Goal: Task Accomplishment & Management: Use online tool/utility

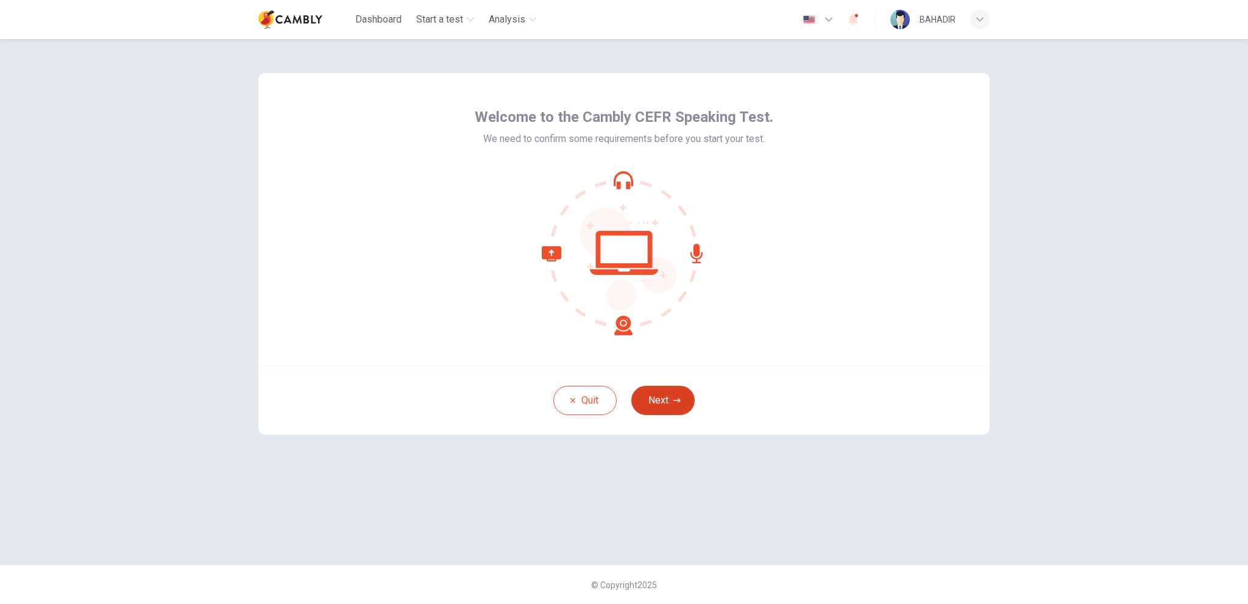
click at [680, 404] on button "Next" at bounding box center [662, 400] width 63 height 29
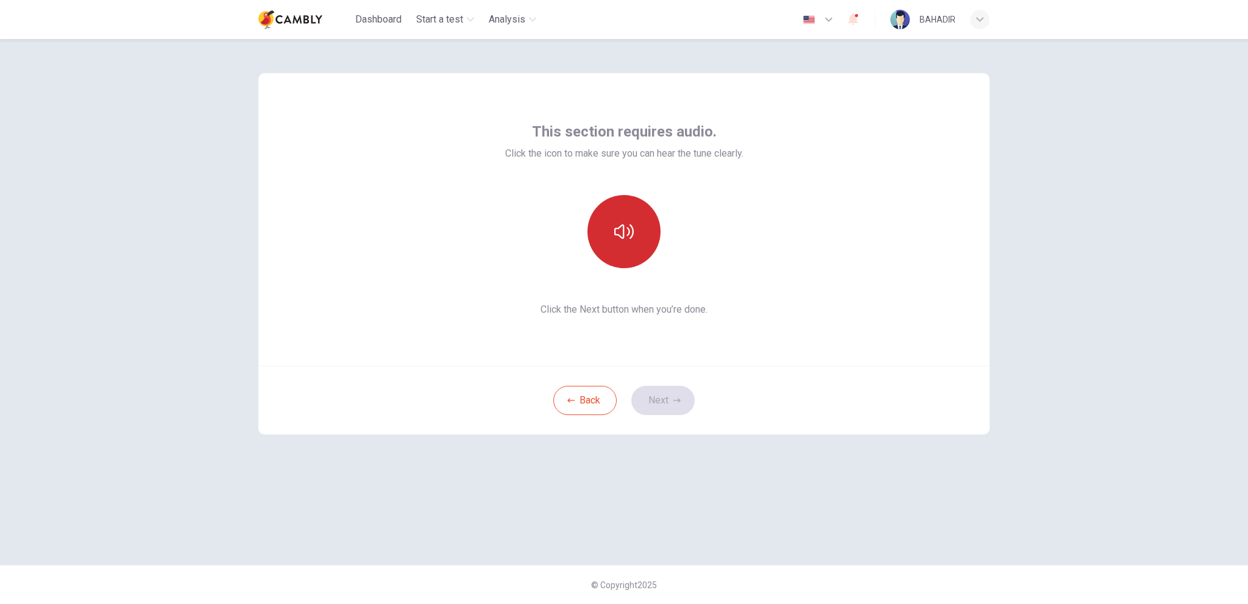
click at [636, 236] on button "button" at bounding box center [623, 231] width 73 height 73
click at [669, 405] on button "Next" at bounding box center [662, 400] width 63 height 29
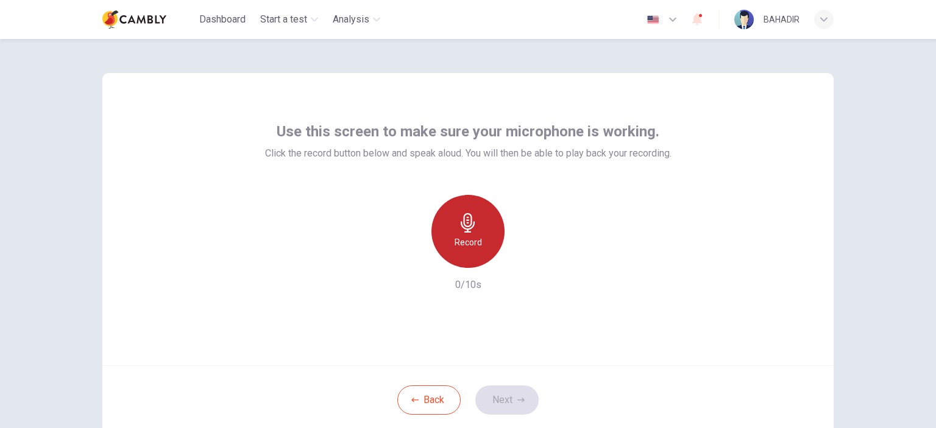
click at [489, 229] on div "Record" at bounding box center [467, 231] width 73 height 73
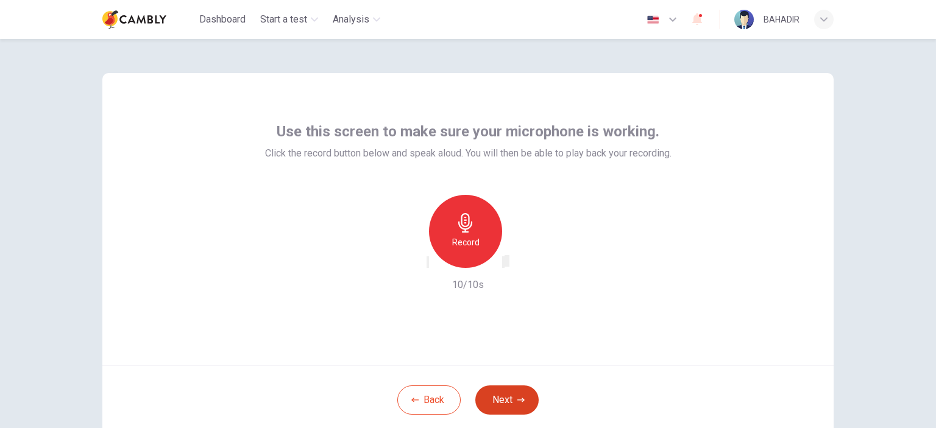
click at [503, 394] on button "Next" at bounding box center [506, 400] width 63 height 29
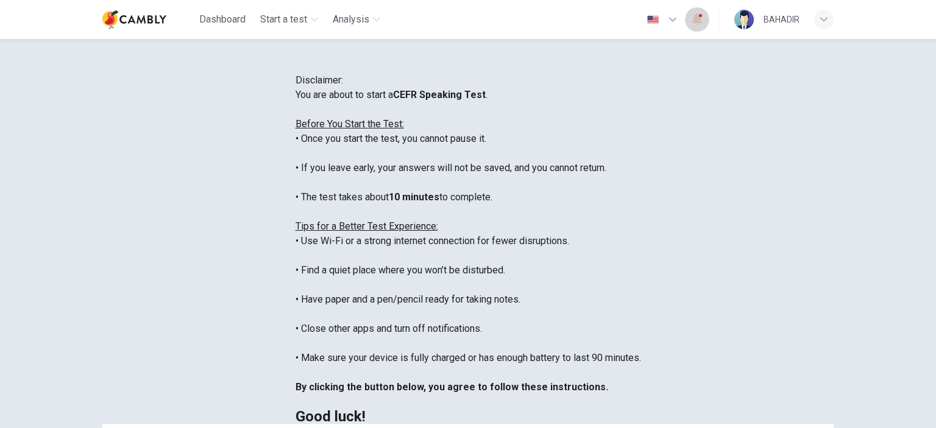
click at [701, 19] on icon "button" at bounding box center [697, 19] width 15 height 15
click at [804, 428] on div at bounding box center [468, 428] width 936 height 0
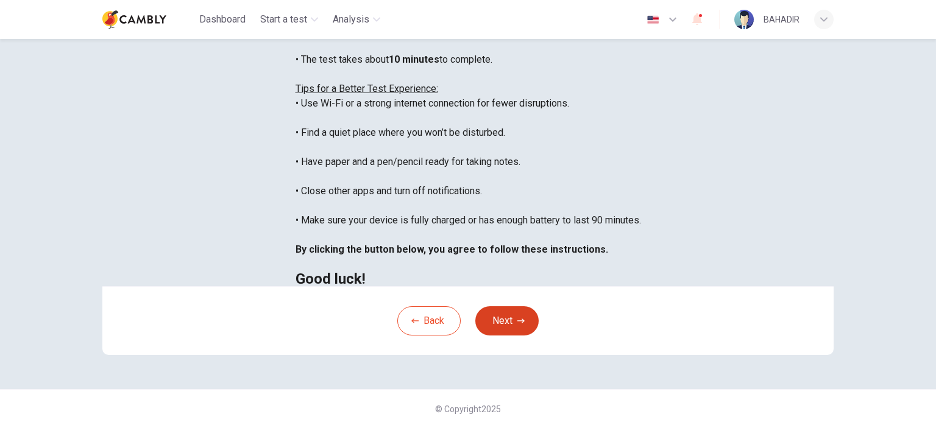
click at [489, 308] on button "Next" at bounding box center [506, 320] width 63 height 29
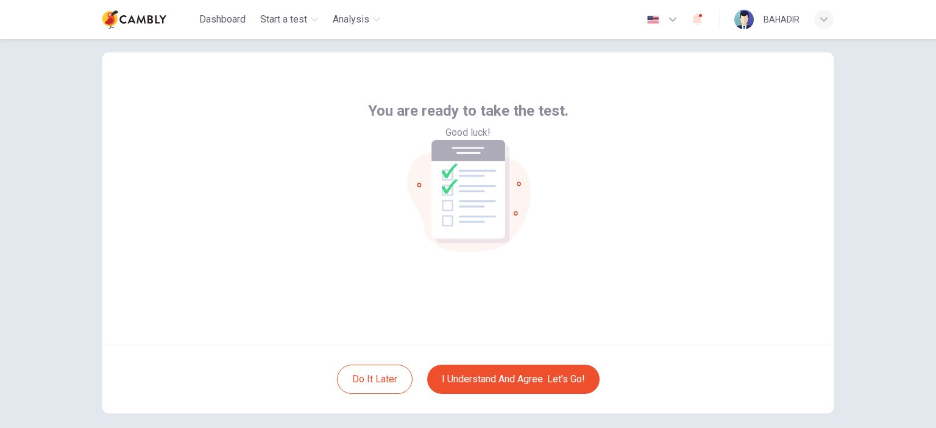
scroll to position [18, 0]
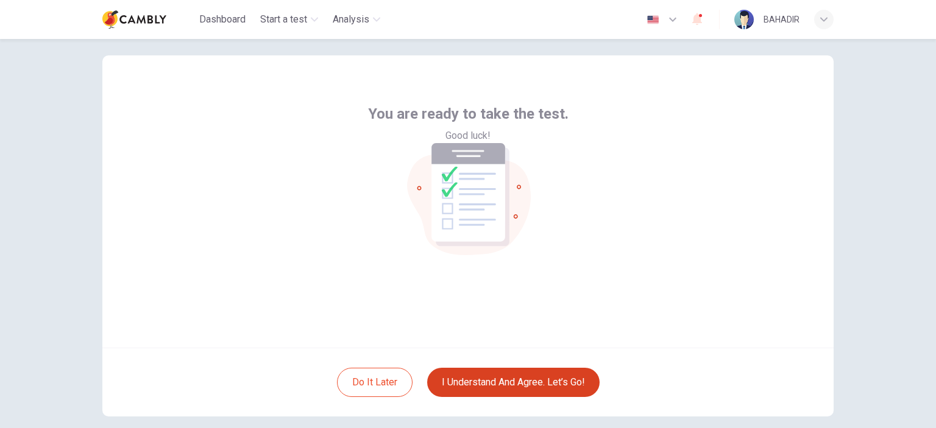
click at [541, 381] on button "I understand and agree. Let’s go!" at bounding box center [513, 382] width 172 height 29
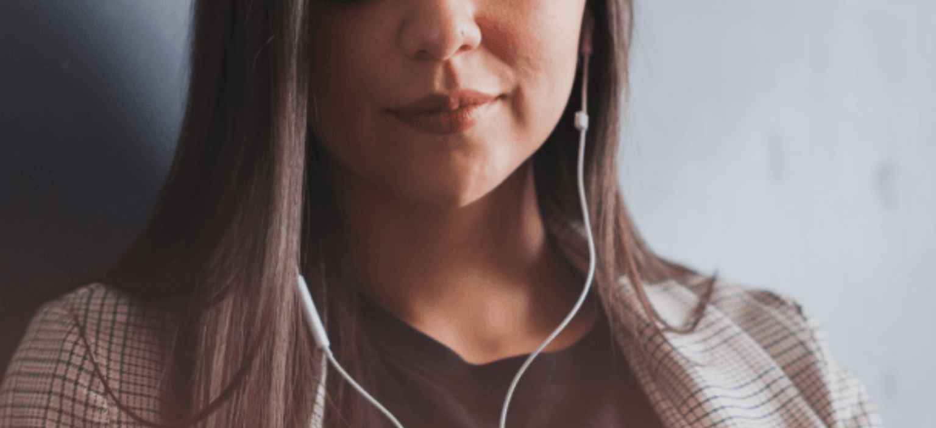
click at [419, 211] on div "The Speaking Test will begin soon. Use a headset if available (recommended for …" at bounding box center [468, 252] width 936 height 132
click at [2, 50] on button "button" at bounding box center [1, 56] width 2 height 12
click at [654, 33] on span at bounding box center [654, 33] width 0 height 0
type input "***"
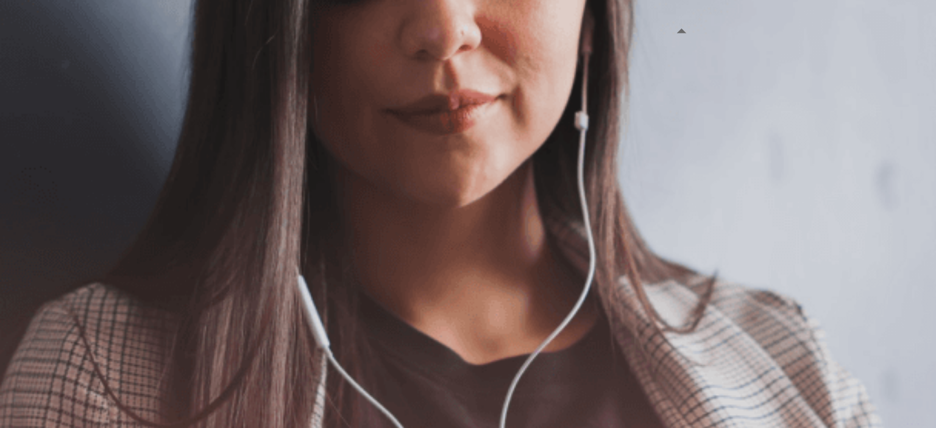
drag, startPoint x: 688, startPoint y: 43, endPoint x: 695, endPoint y: 45, distance: 6.9
click at [654, 33] on span at bounding box center [654, 33] width 0 height 0
click at [35, 63] on button "Continue" at bounding box center [17, 86] width 35 height 46
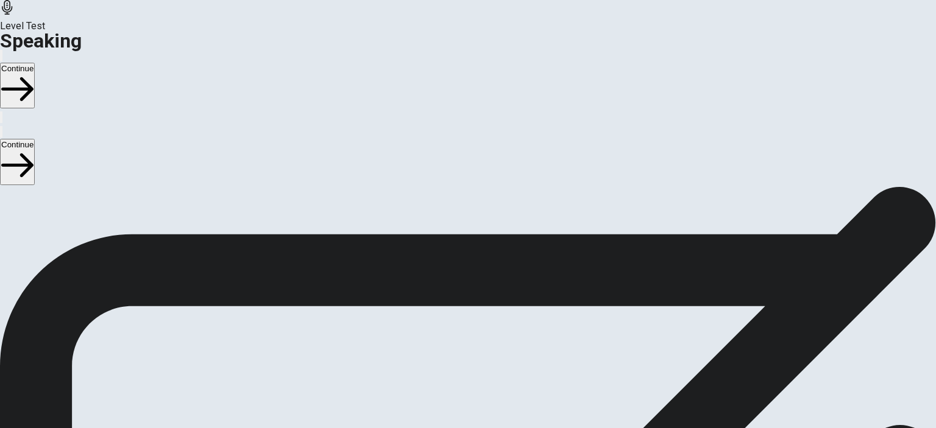
click at [490, 339] on span "Stop Recording" at bounding box center [468, 352] width 43 height 26
click at [476, 205] on icon at bounding box center [463, 223] width 26 height 37
click at [466, 256] on icon "Play Audio" at bounding box center [460, 263] width 12 height 15
click at [486, 205] on icon at bounding box center [468, 223] width 37 height 37
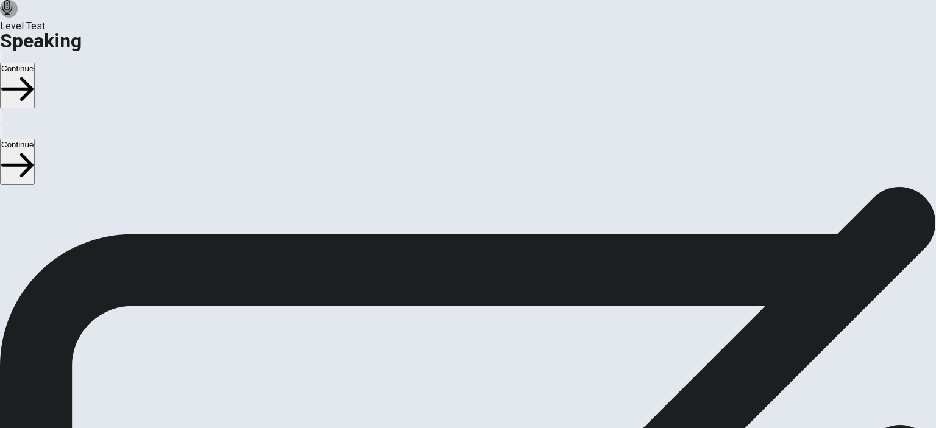
click at [452, 309] on button "Record Again" at bounding box center [451, 315] width 2 height 12
click at [490, 400] on span "Stop Recording" at bounding box center [468, 413] width 43 height 26
click at [453, 317] on icon "Play Audio" at bounding box center [453, 317] width 0 height 0
click at [35, 63] on button "Continue" at bounding box center [17, 86] width 35 height 46
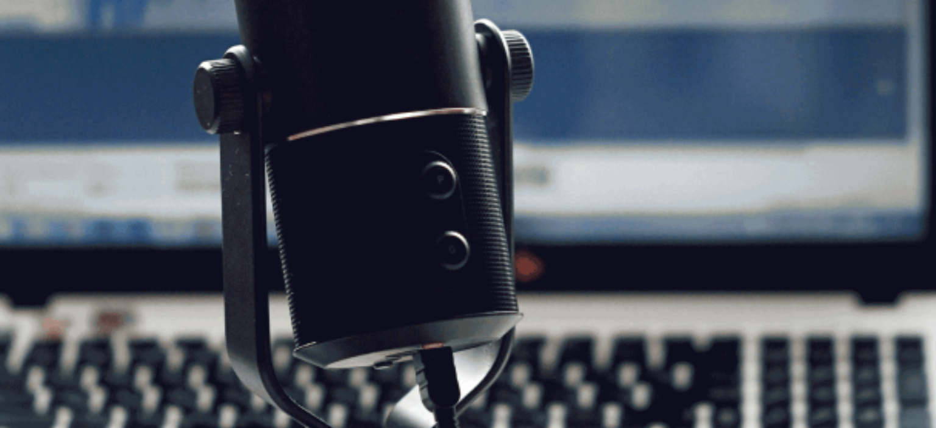
scroll to position [229, 0]
click at [35, 63] on button "Continue" at bounding box center [17, 86] width 35 height 46
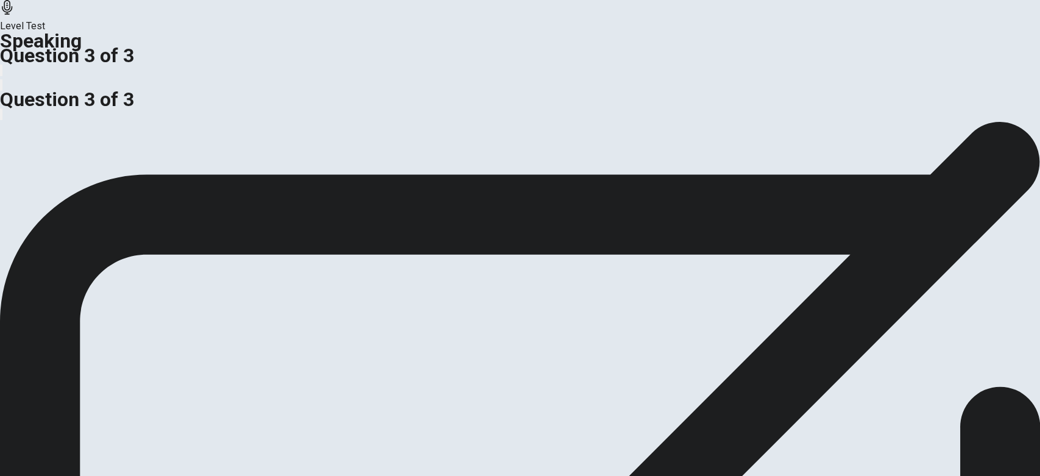
scroll to position [0, 0]
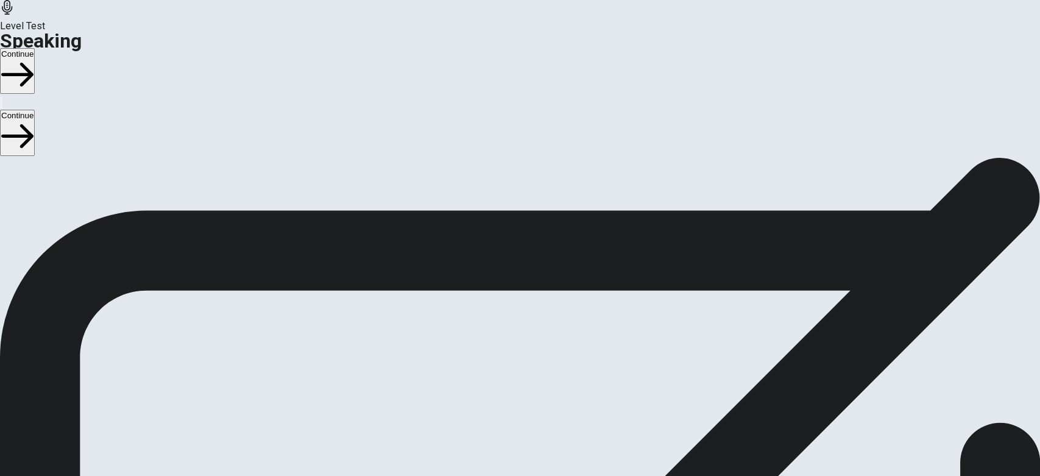
click at [35, 48] on button "Continue" at bounding box center [17, 71] width 35 height 46
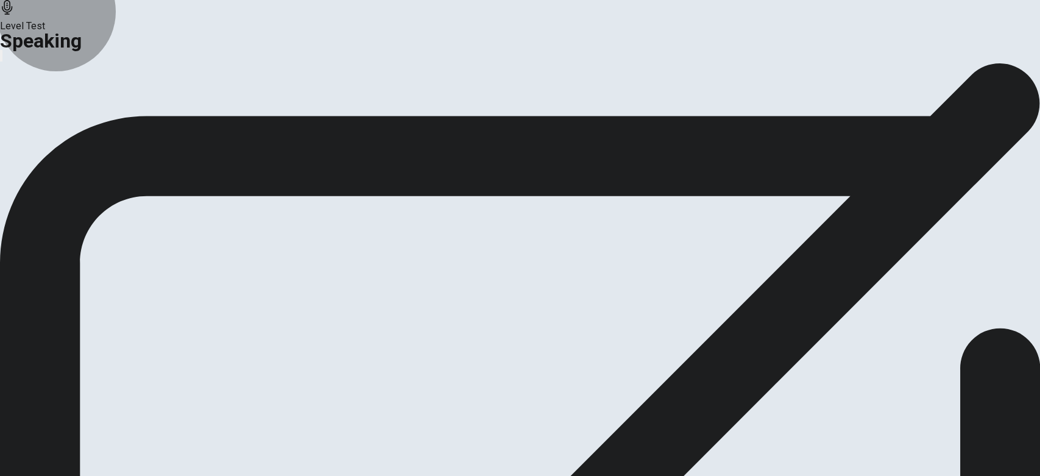
click at [97, 152] on button "Continue" at bounding box center [72, 144] width 49 height 16
